Goal: Information Seeking & Learning: Check status

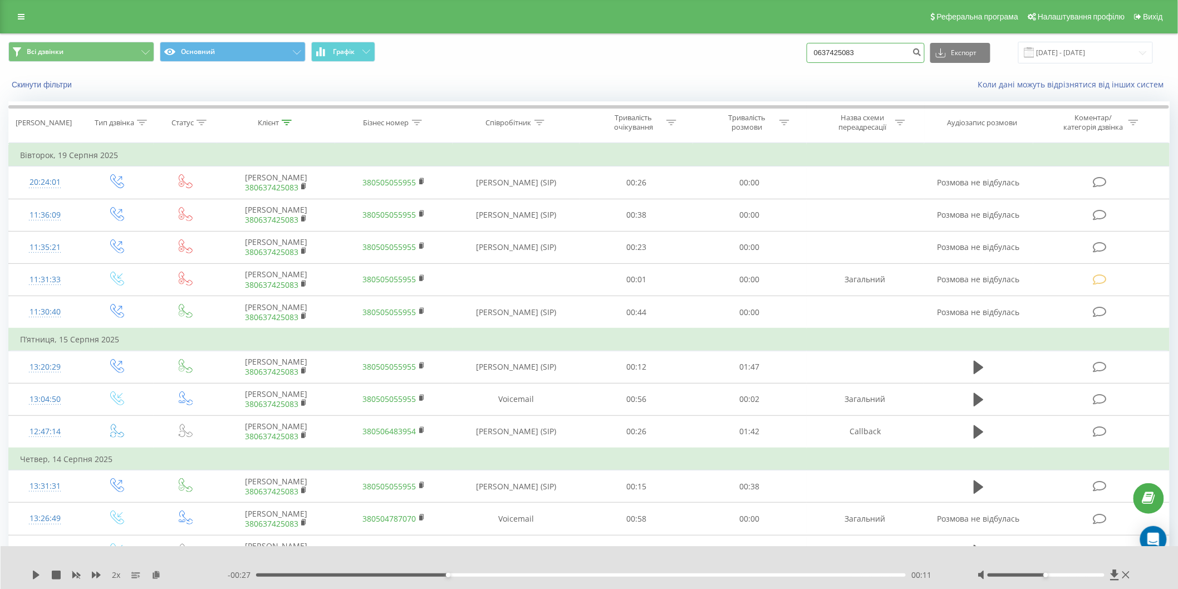
drag, startPoint x: 875, startPoint y: 48, endPoint x: 815, endPoint y: 58, distance: 61.1
click at [815, 58] on div "Всі дзвінки Основний Графік 0637425083 Експорт .csv .xls .xlsx 21.05.2025 - 21.…" at bounding box center [589, 53] width 1162 height 22
paste input "215378"
type input "0637215378"
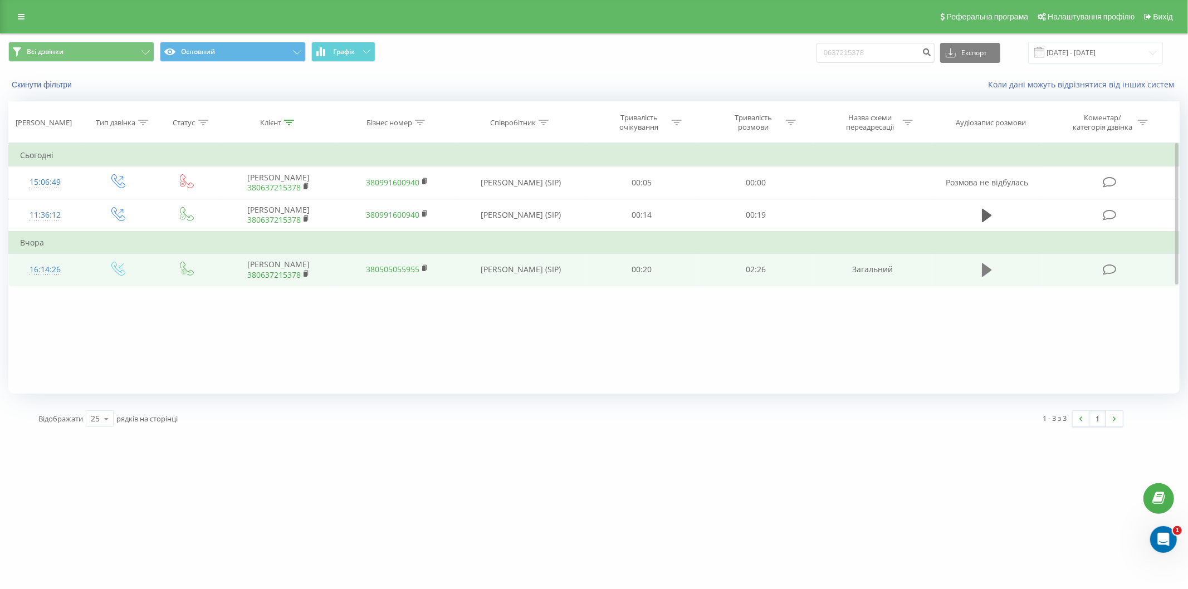
click at [982, 270] on icon at bounding box center [987, 269] width 10 height 13
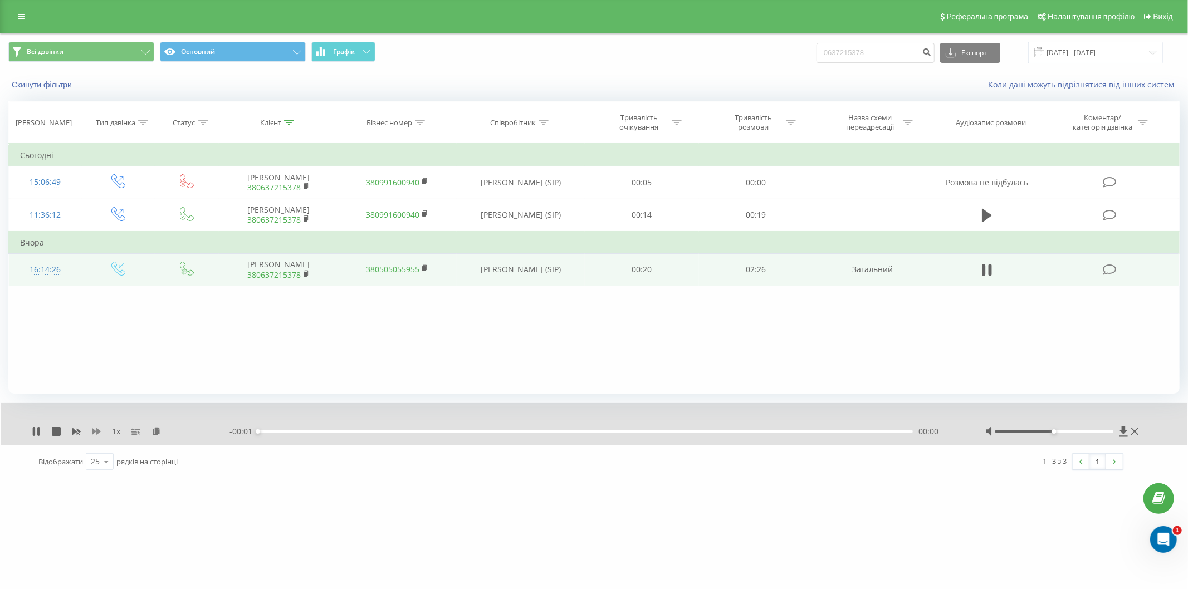
click at [97, 430] on icon at bounding box center [96, 431] width 9 height 7
click at [33, 429] on icon at bounding box center [34, 431] width 2 height 9
click at [37, 427] on icon at bounding box center [36, 431] width 9 height 9
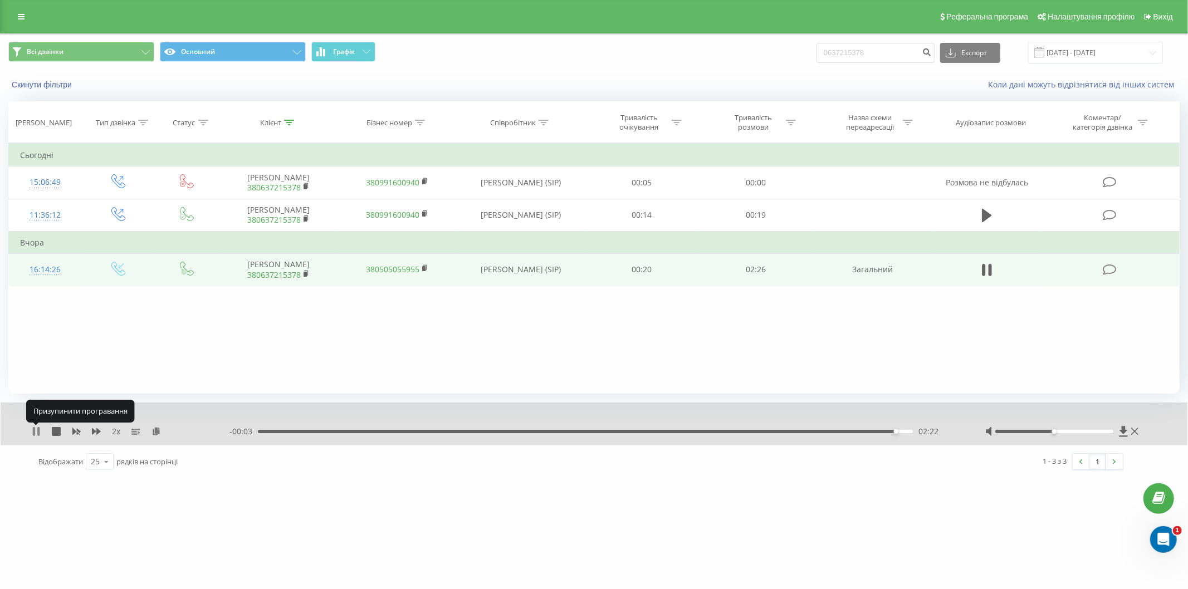
click at [33, 433] on icon at bounding box center [34, 431] width 2 height 9
drag, startPoint x: 877, startPoint y: 53, endPoint x: 812, endPoint y: 53, distance: 64.6
click at [812, 53] on div "Всі дзвінки Основний Графік 0637215378 Експорт .csv .xls .xlsx 21.05.2025 - 21.…" at bounding box center [593, 53] width 1171 height 22
type input "0964190563"
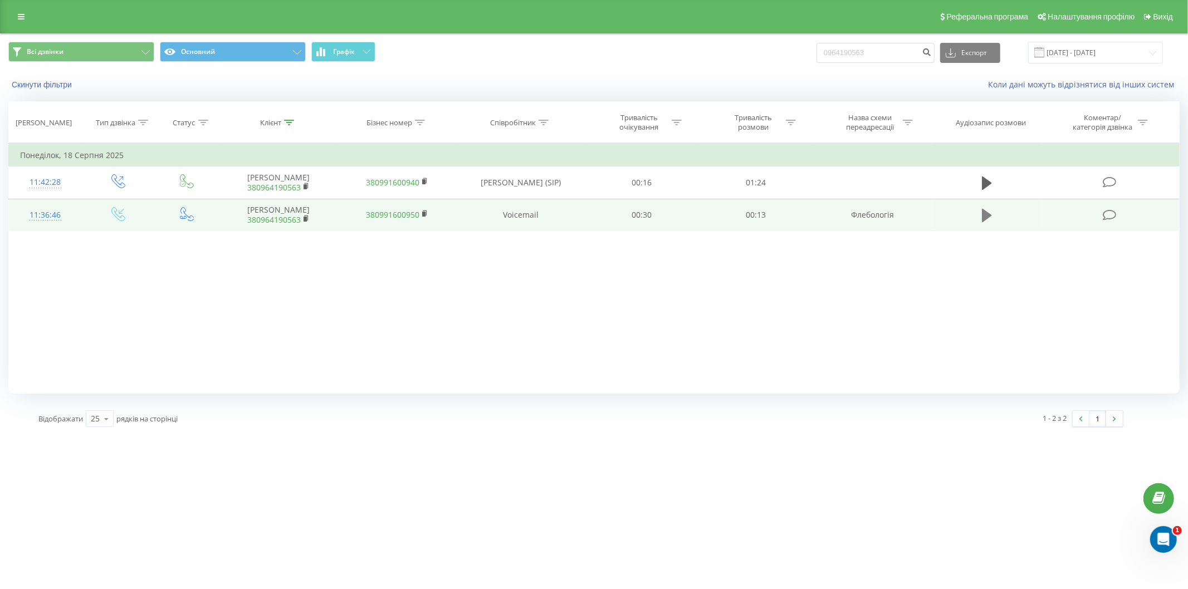
click at [986, 213] on icon at bounding box center [987, 215] width 10 height 13
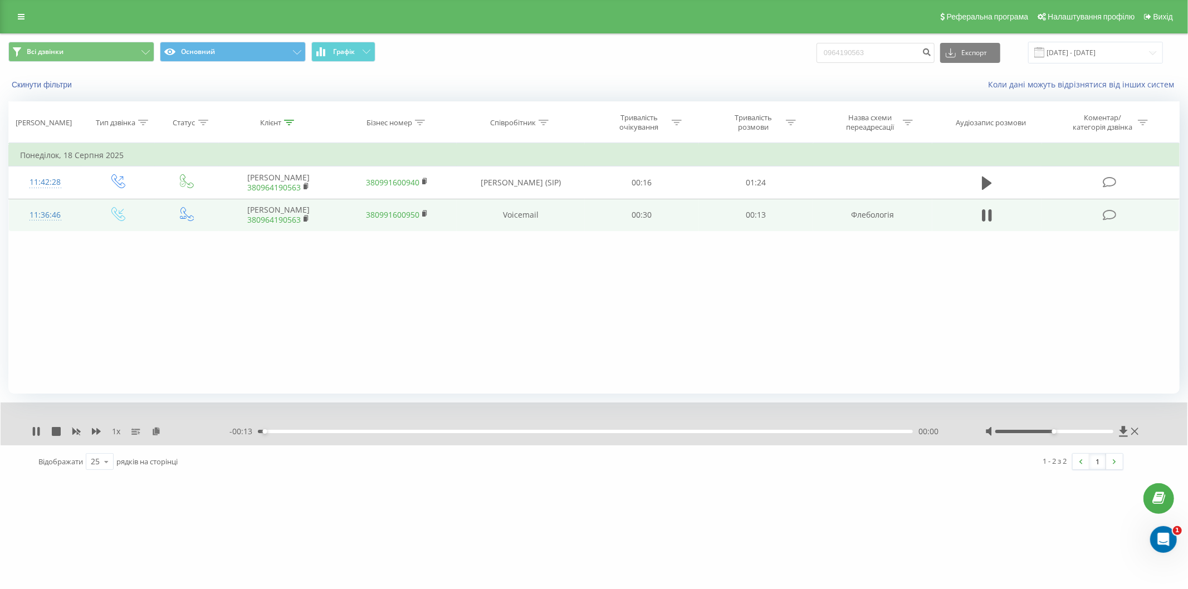
click at [95, 426] on div "1 x" at bounding box center [131, 431] width 198 height 11
click at [95, 431] on icon at bounding box center [96, 431] width 9 height 7
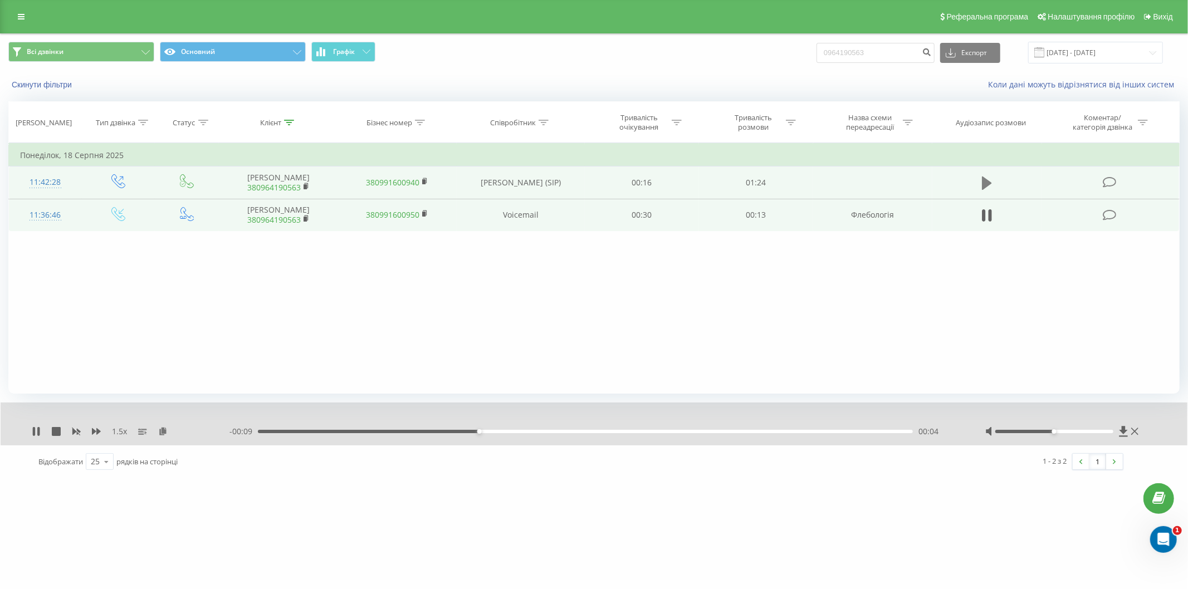
click at [986, 179] on icon at bounding box center [987, 183] width 10 height 13
click at [92, 429] on icon at bounding box center [96, 431] width 9 height 7
click at [36, 429] on icon at bounding box center [36, 431] width 9 height 9
